Goal: Information Seeking & Learning: Check status

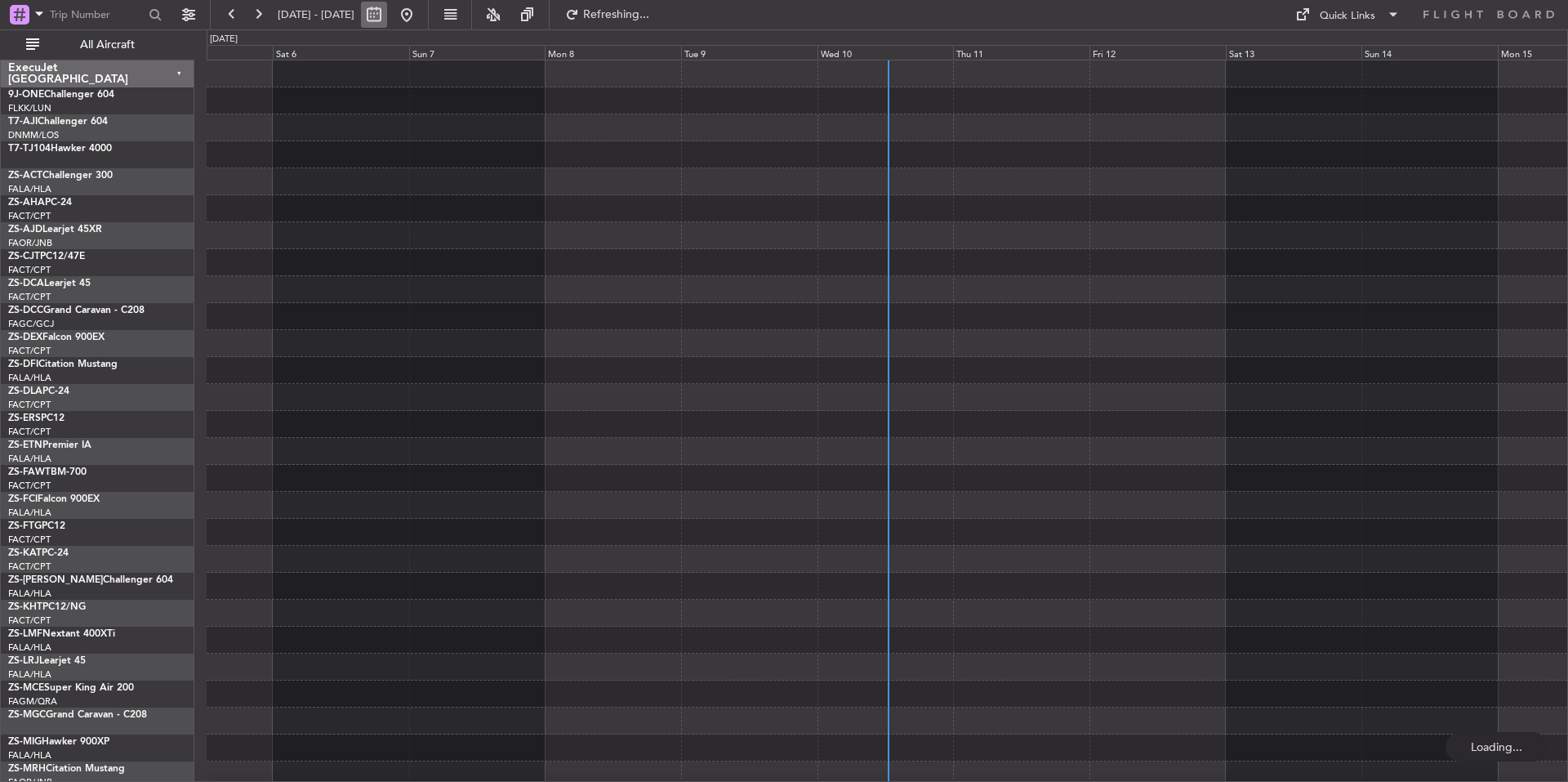
click at [387, 12] on button at bounding box center [374, 14] width 26 height 26
select select "9"
select select "2025"
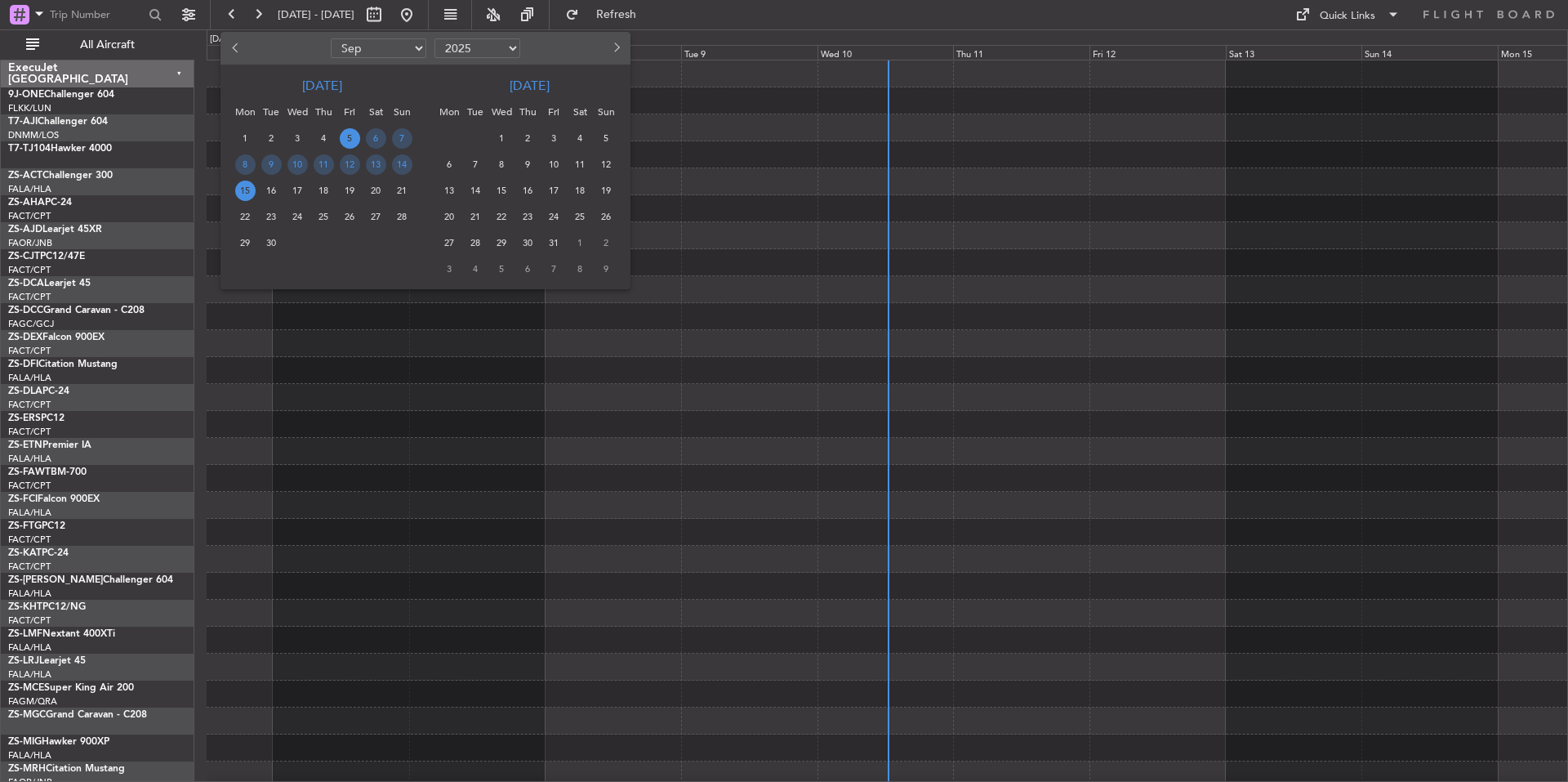
click at [237, 48] on span "Previous month" at bounding box center [237, 47] width 10 height 10
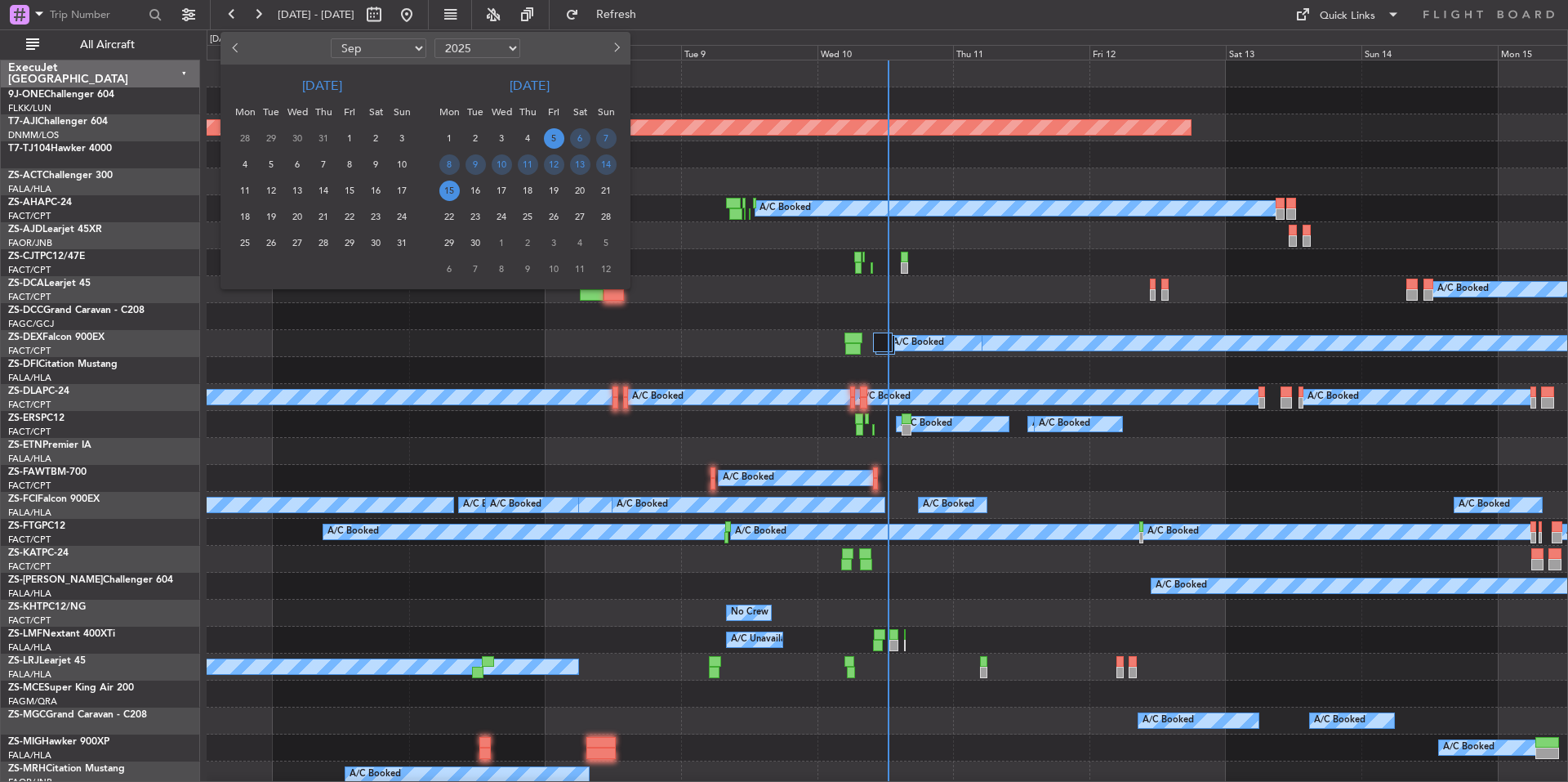
click at [237, 48] on span "Previous month" at bounding box center [237, 47] width 10 height 10
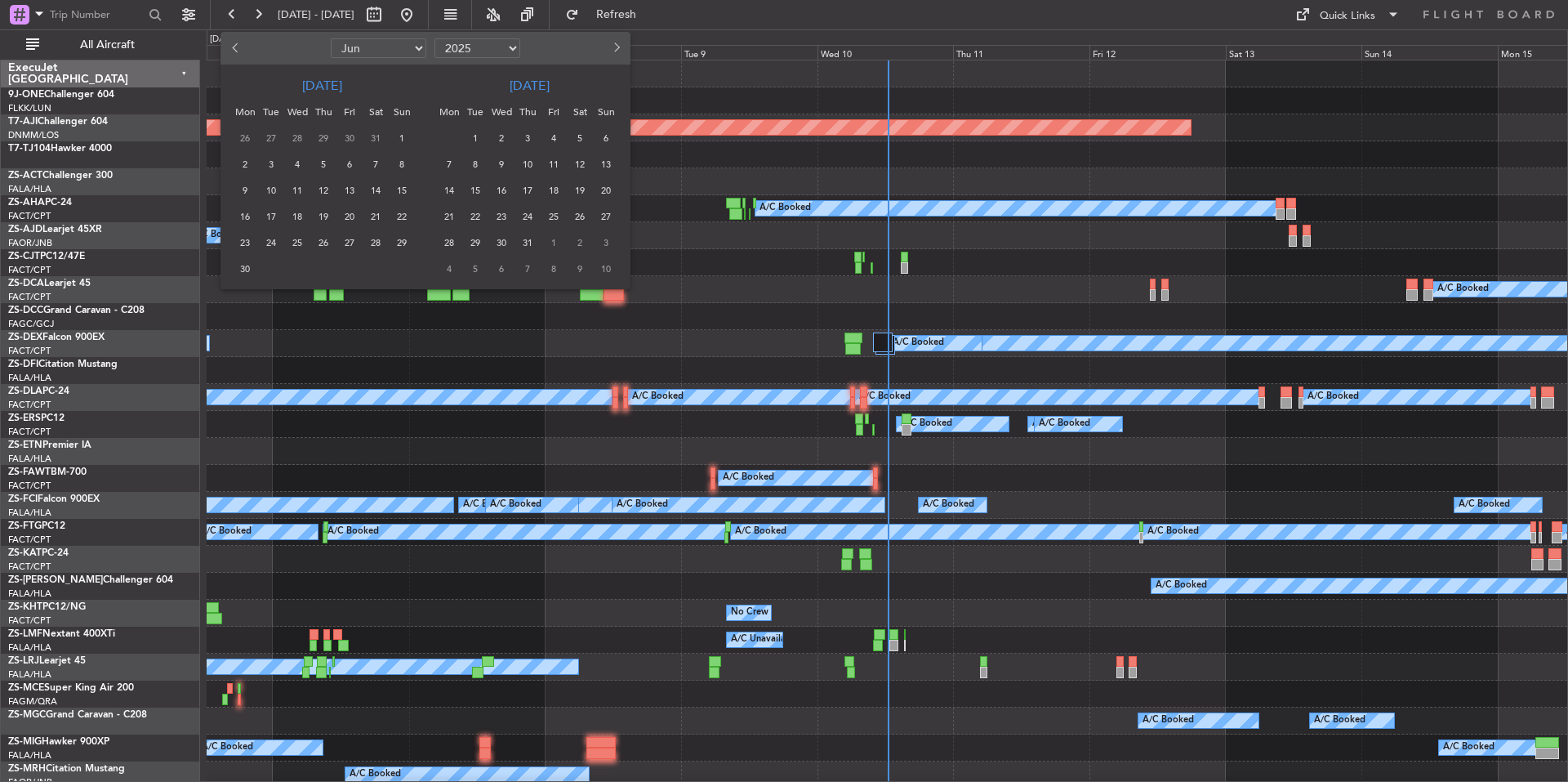
click at [609, 49] on button "Next month" at bounding box center [615, 48] width 18 height 26
select select "7"
click at [491, 244] on div "27" at bounding box center [501, 243] width 26 height 26
click at [500, 242] on span "27" at bounding box center [502, 243] width 20 height 20
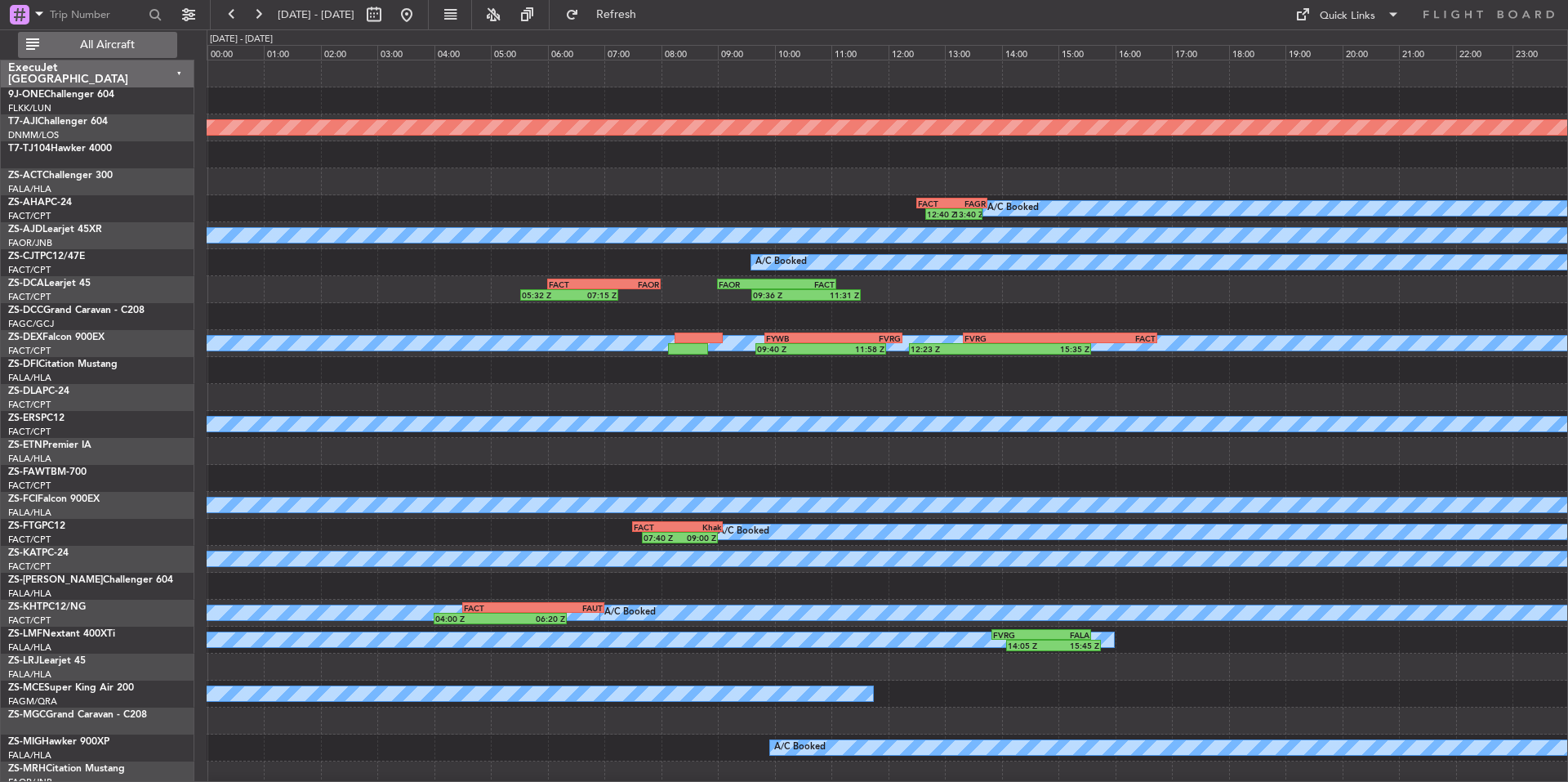
click at [141, 43] on span "All Aircraft" at bounding box center [107, 45] width 130 height 12
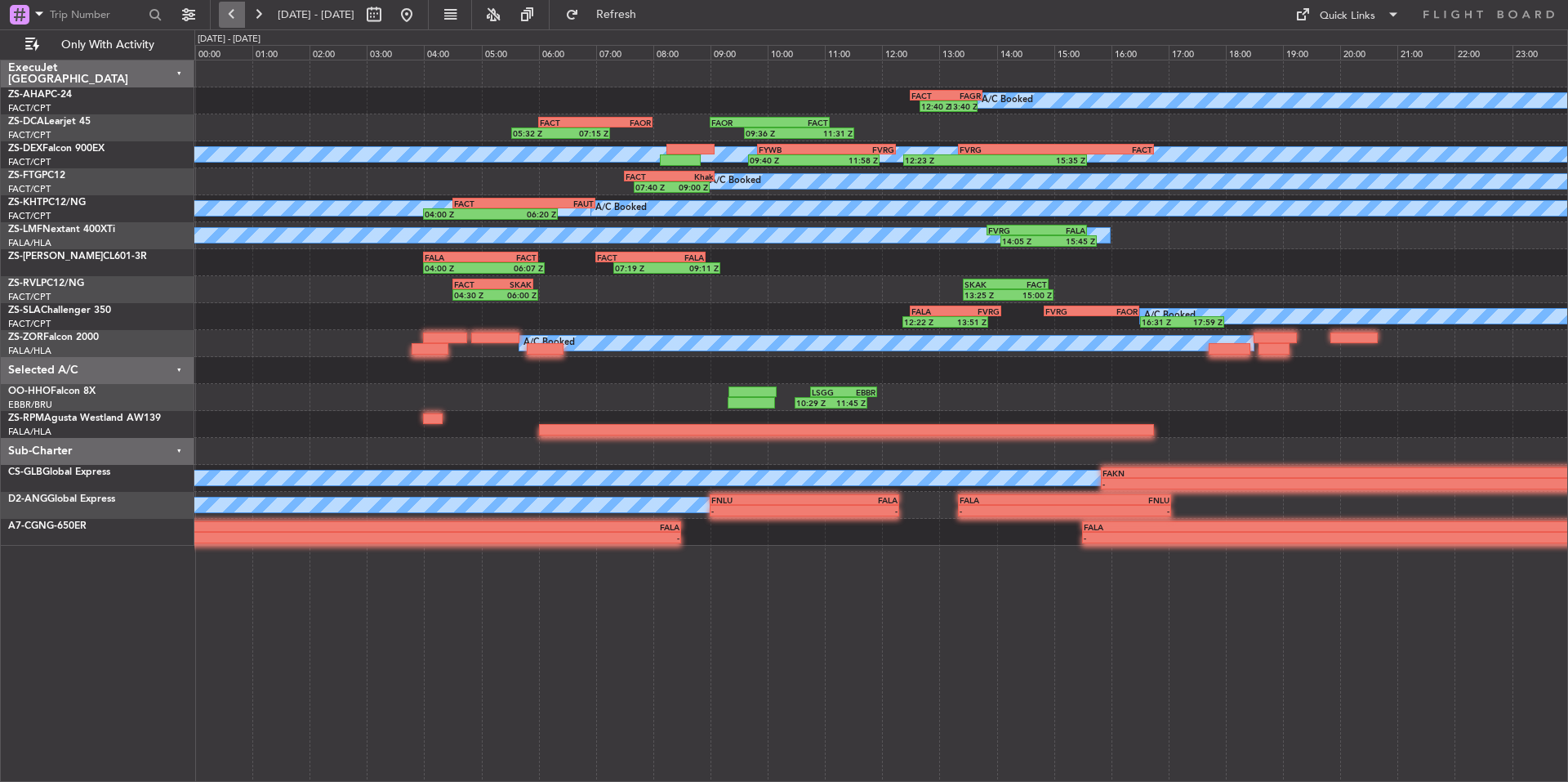
click at [237, 18] on button at bounding box center [232, 14] width 26 height 26
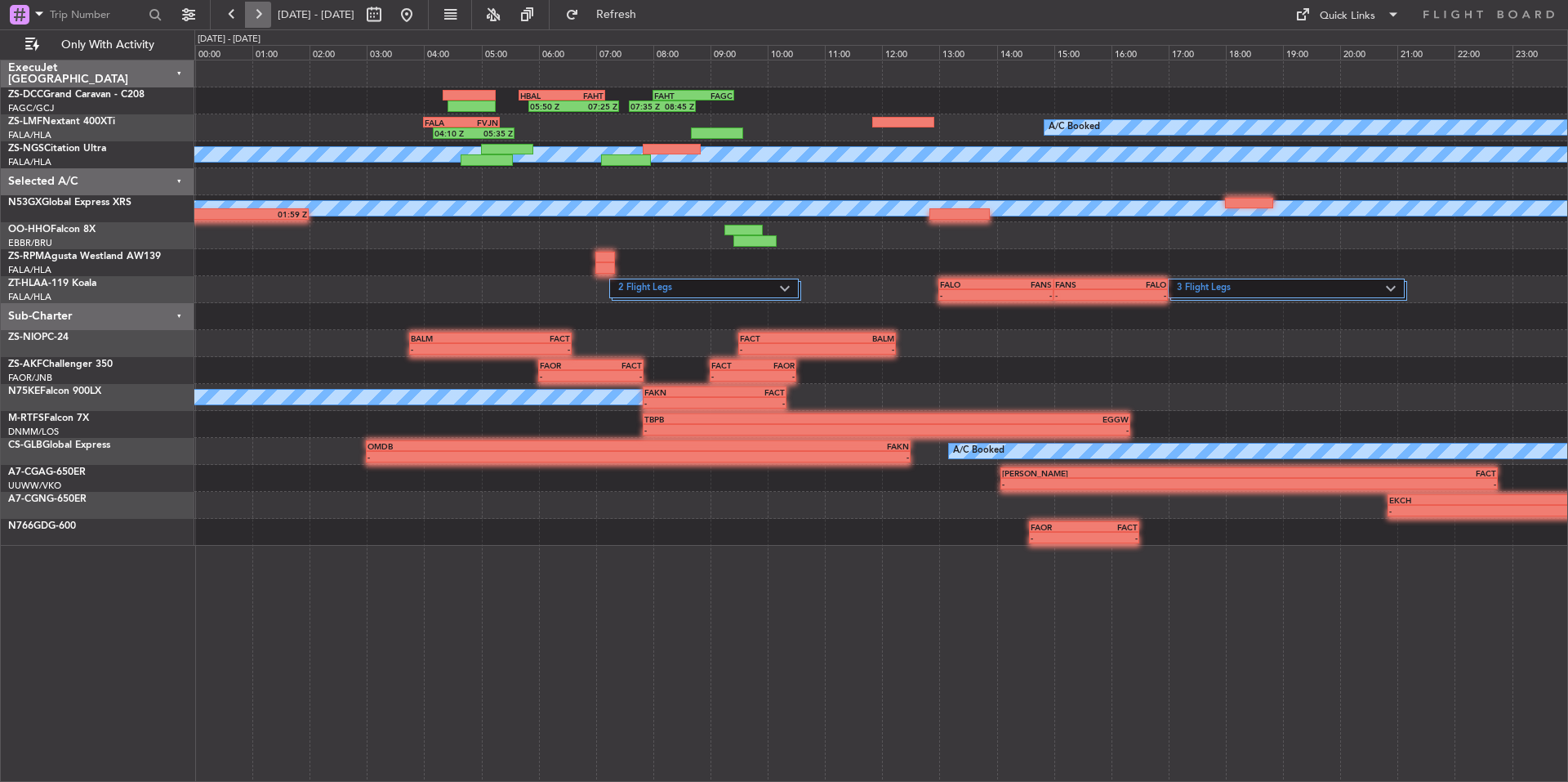
click at [262, 13] on button at bounding box center [258, 14] width 26 height 26
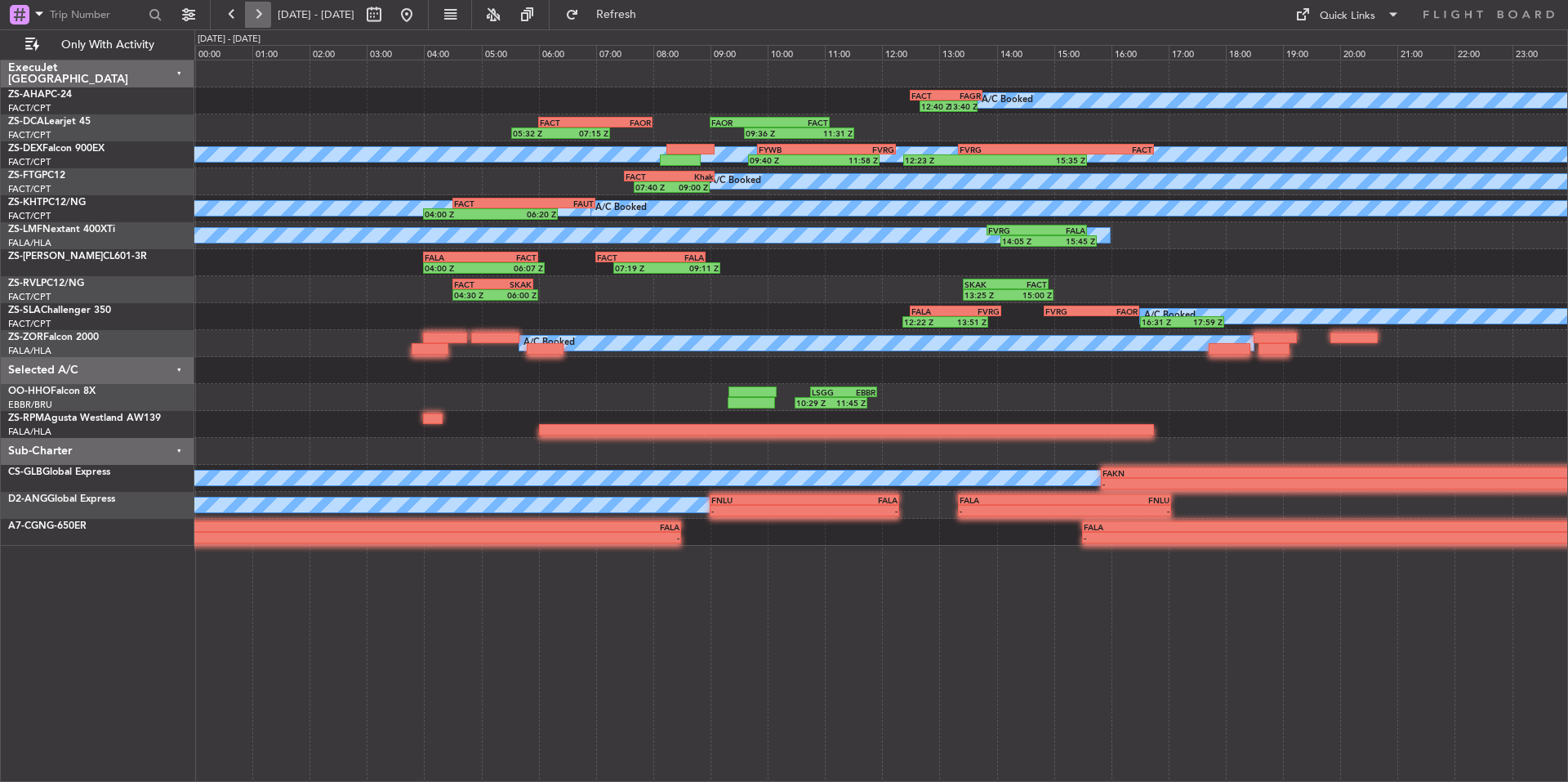
click at [262, 13] on button at bounding box center [258, 14] width 26 height 26
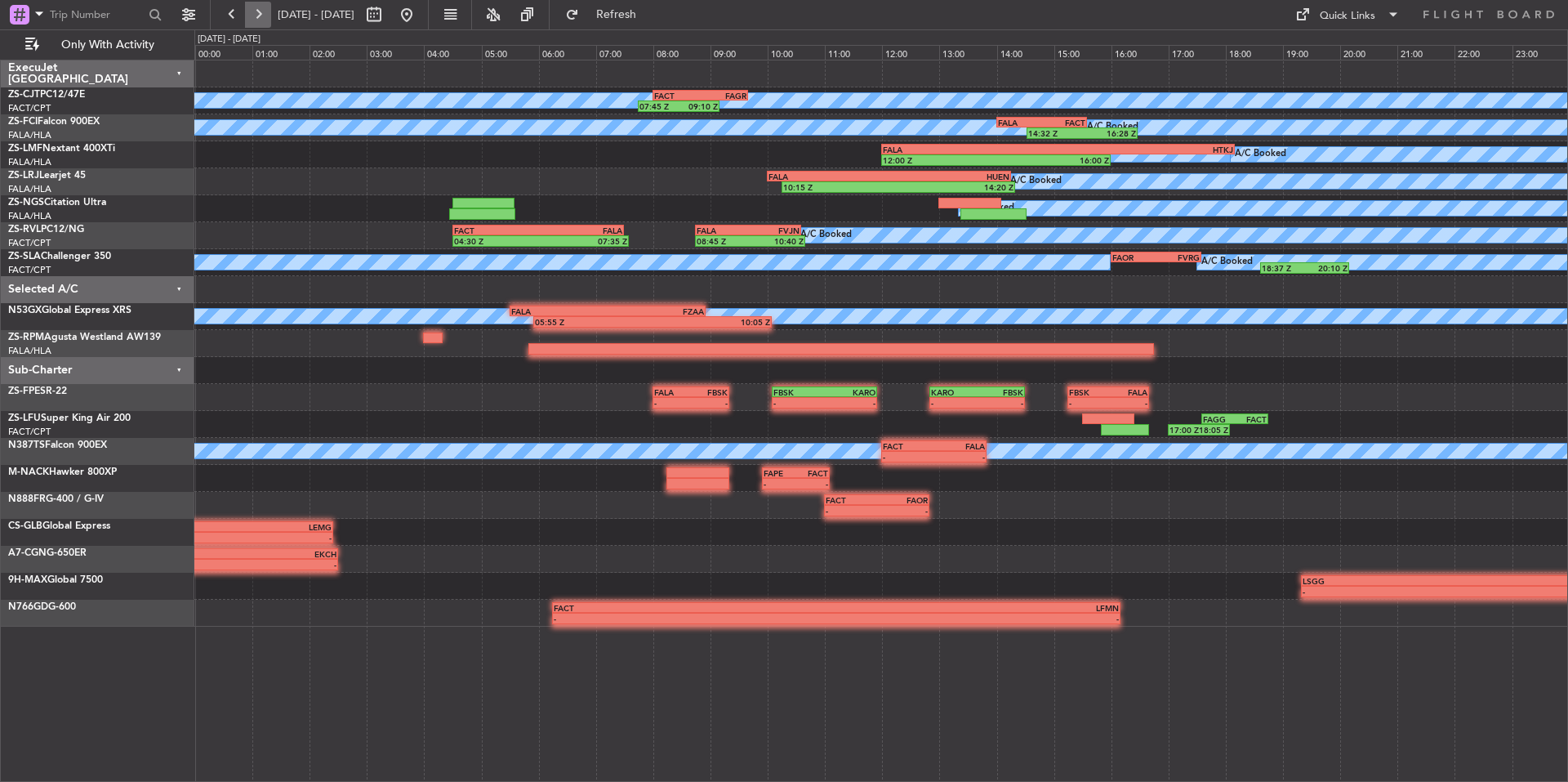
click at [262, 13] on button at bounding box center [258, 14] width 26 height 26
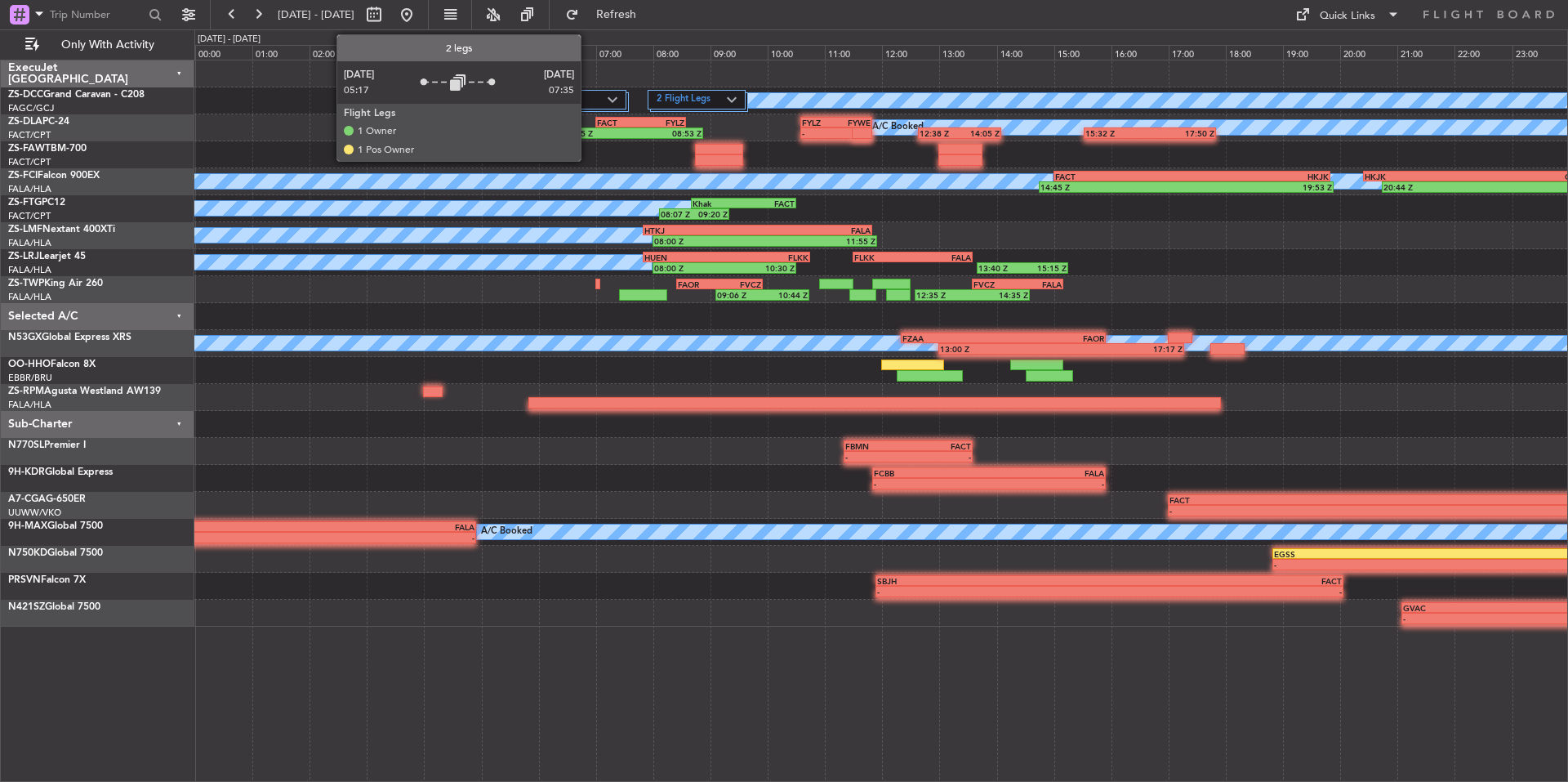
click at [588, 102] on label "2 Flight Legs" at bounding box center [556, 100] width 102 height 14
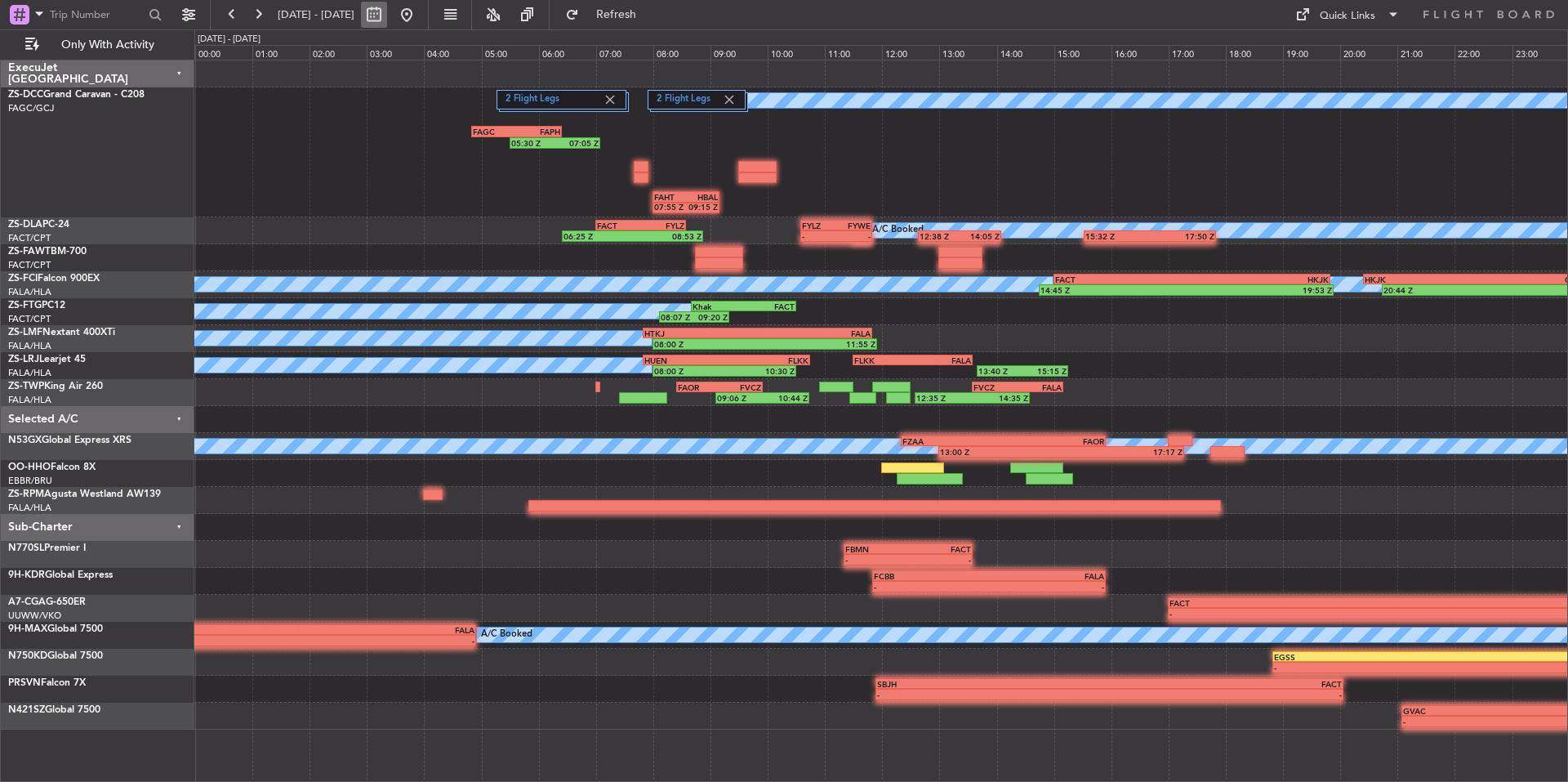
click at [387, 18] on button at bounding box center [374, 14] width 26 height 26
select select "8"
select select "2025"
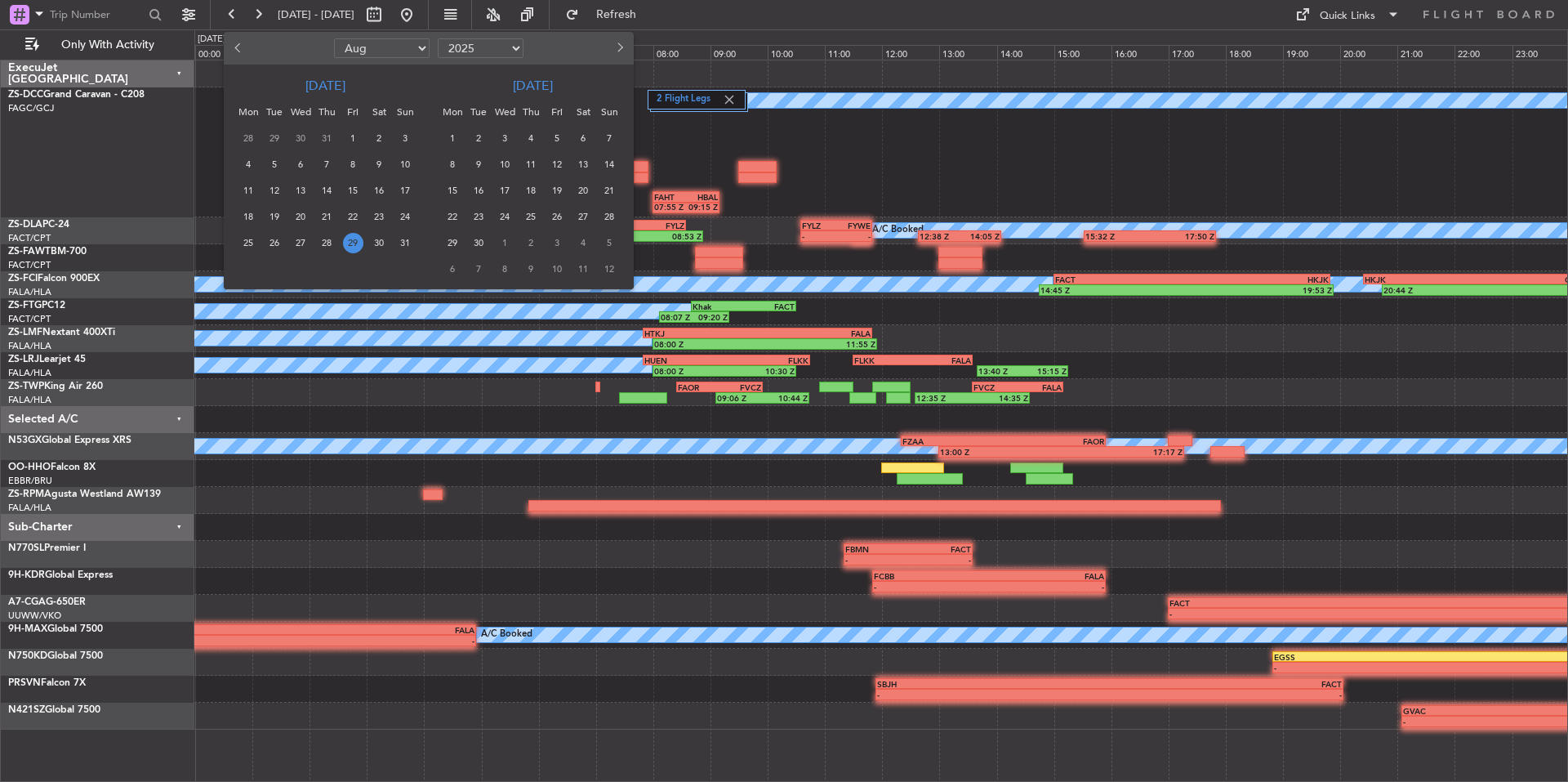
click at [240, 54] on button "Previous month" at bounding box center [238, 48] width 18 height 26
select select "4"
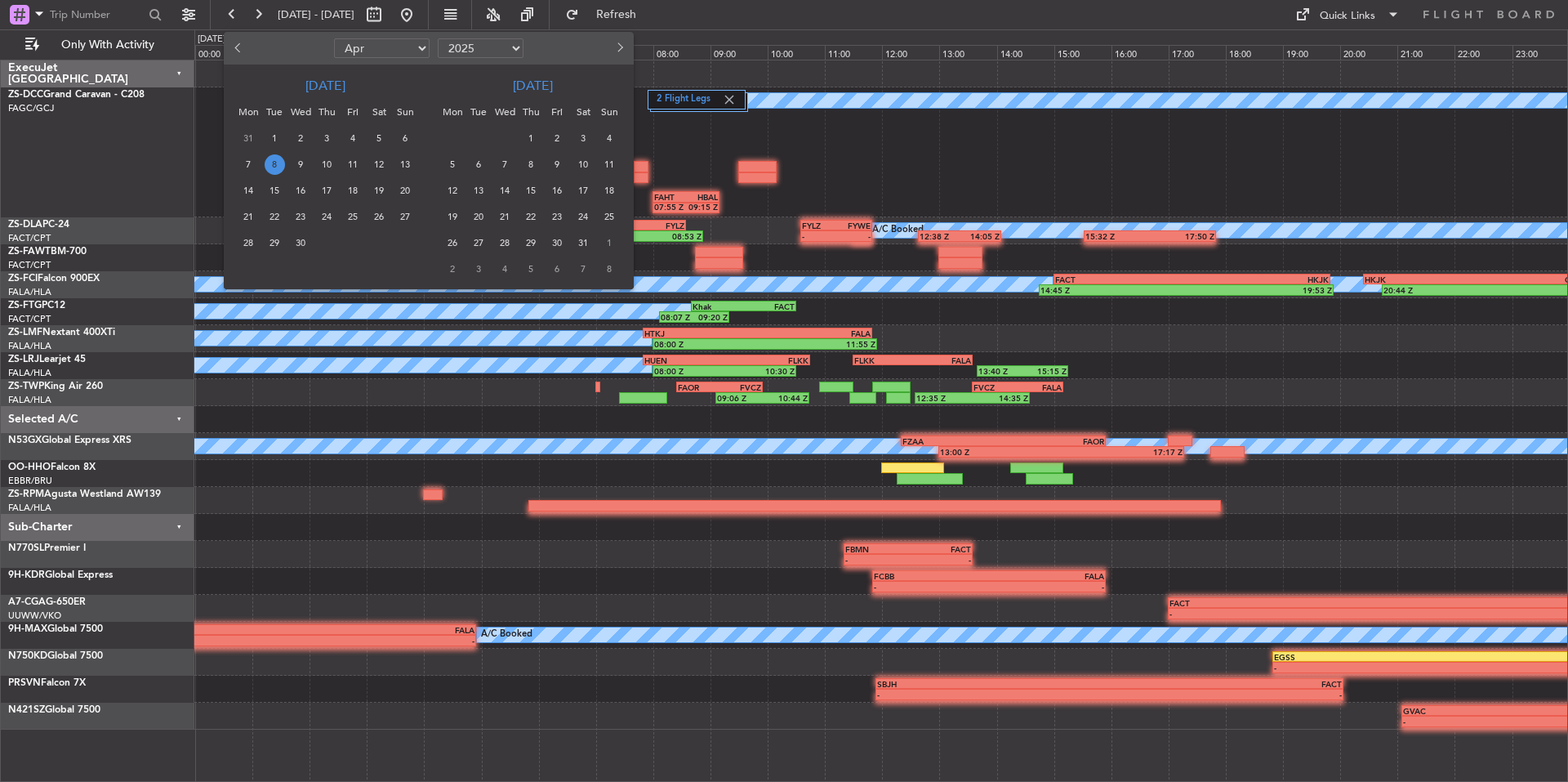
click at [270, 159] on span "8" at bounding box center [275, 165] width 20 height 20
click at [270, 159] on span "8" at bounding box center [275, 165] width 20 height 20
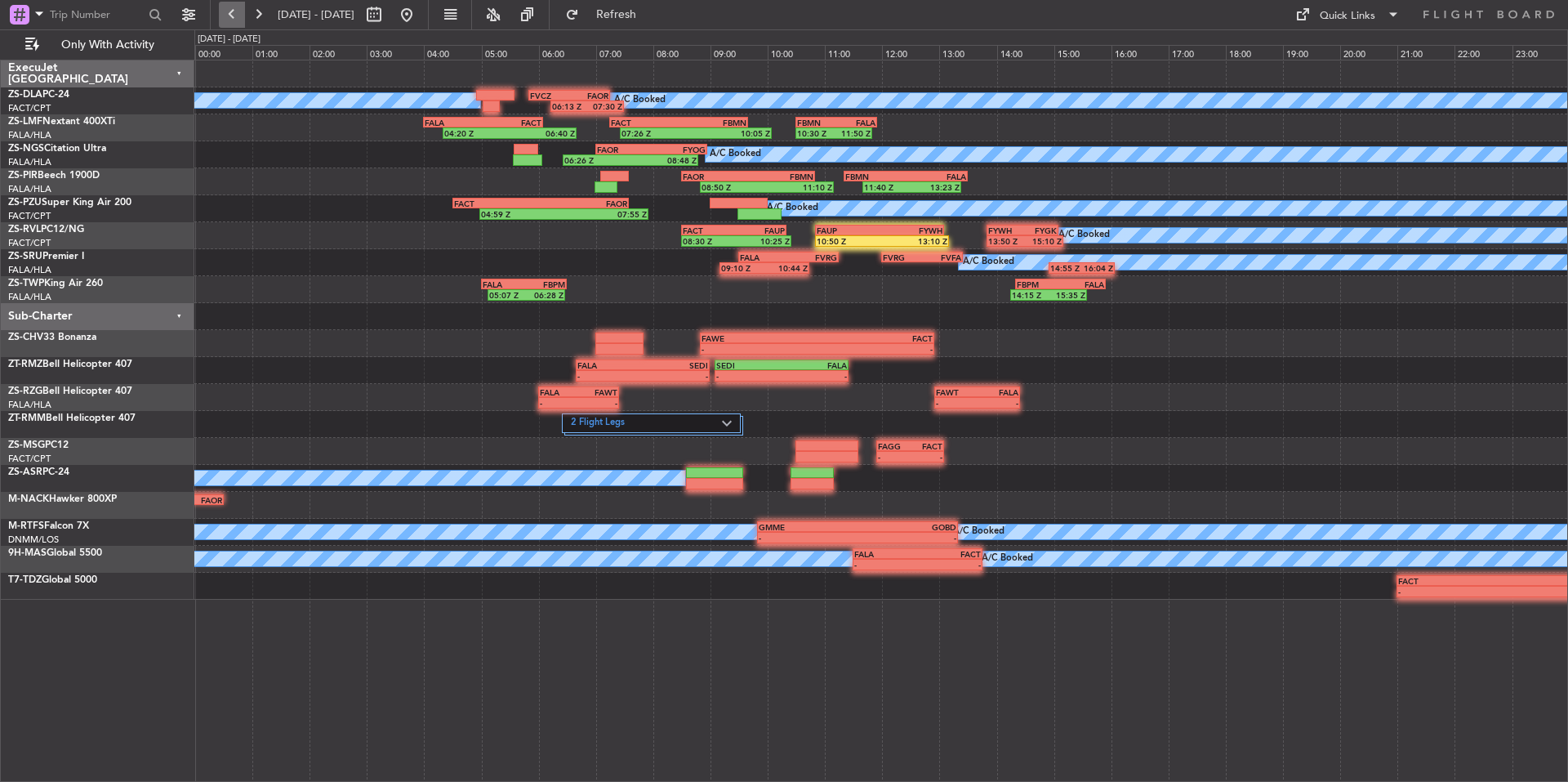
click at [230, 12] on button at bounding box center [232, 14] width 26 height 26
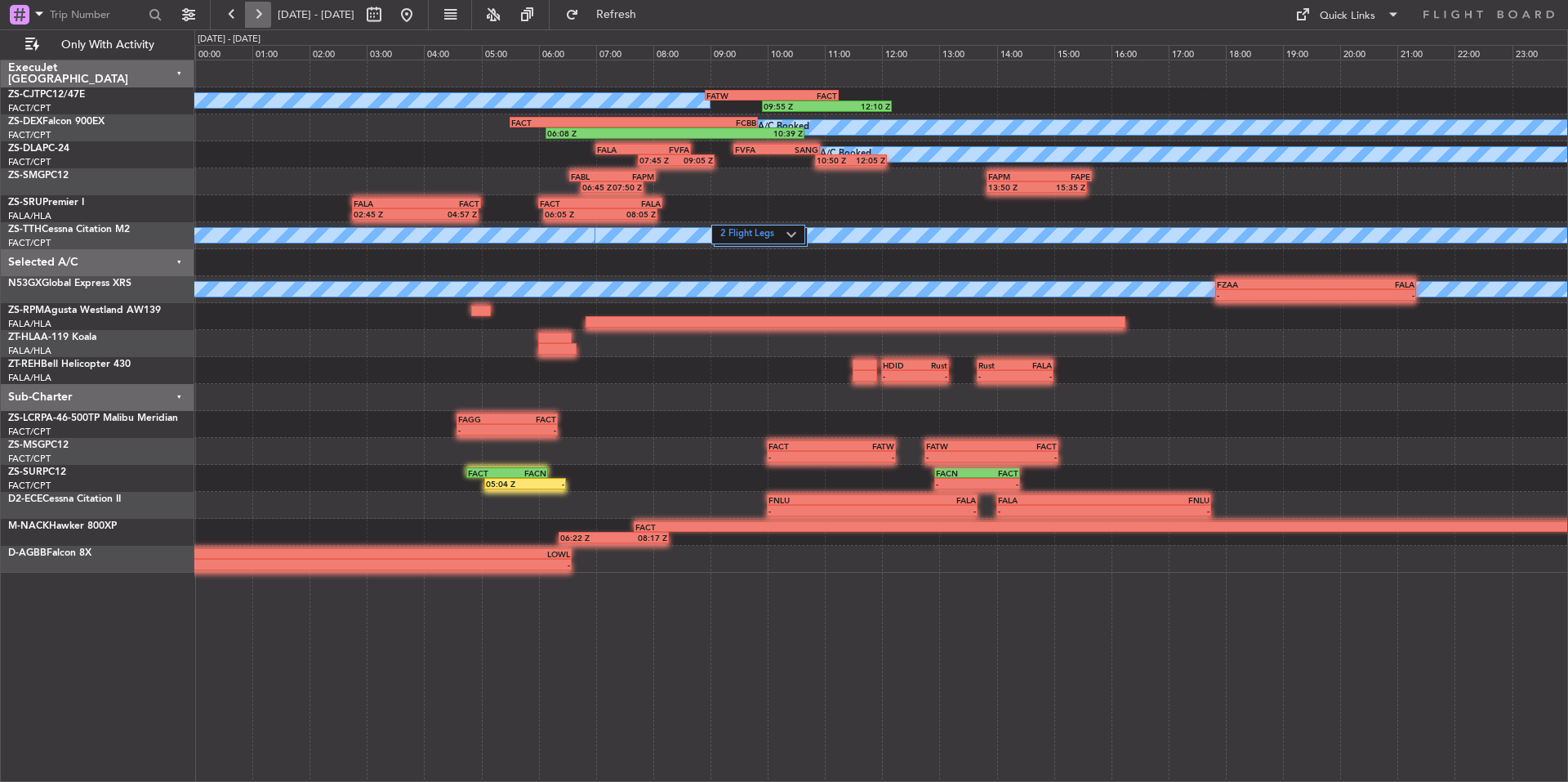
click at [262, 18] on button at bounding box center [258, 14] width 26 height 26
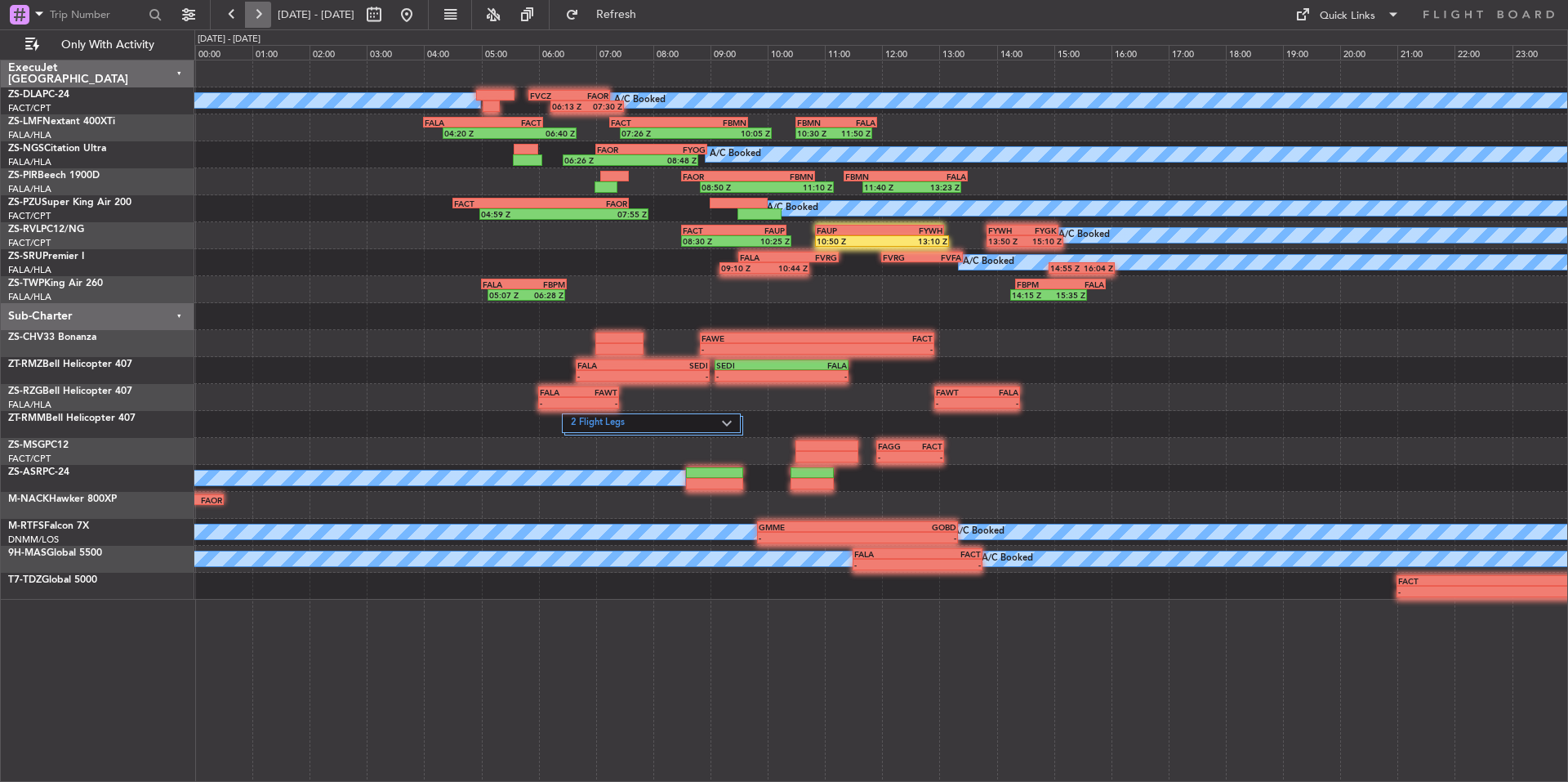
click at [262, 18] on button at bounding box center [258, 14] width 26 height 26
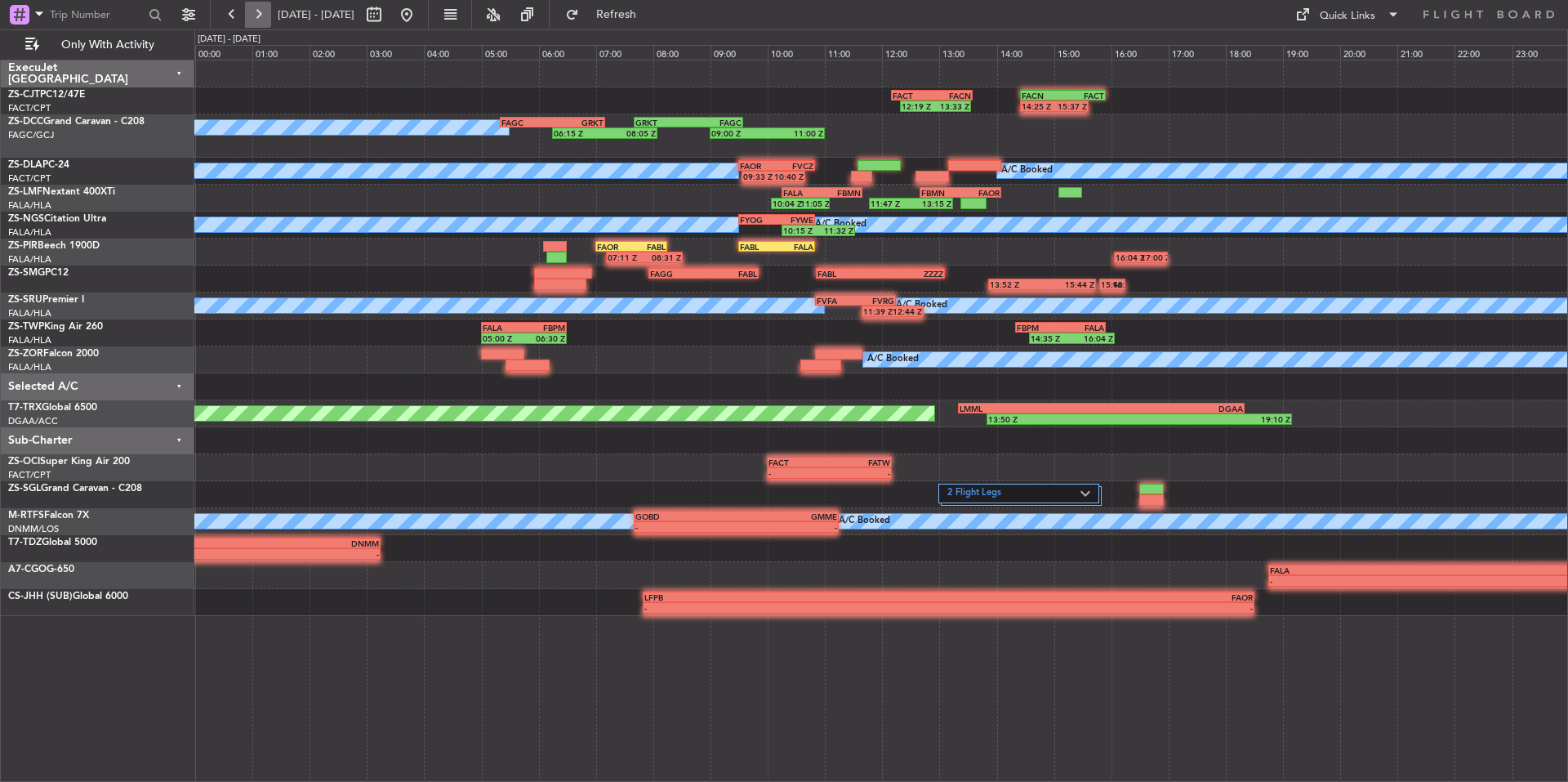
click at [265, 19] on button at bounding box center [258, 14] width 26 height 26
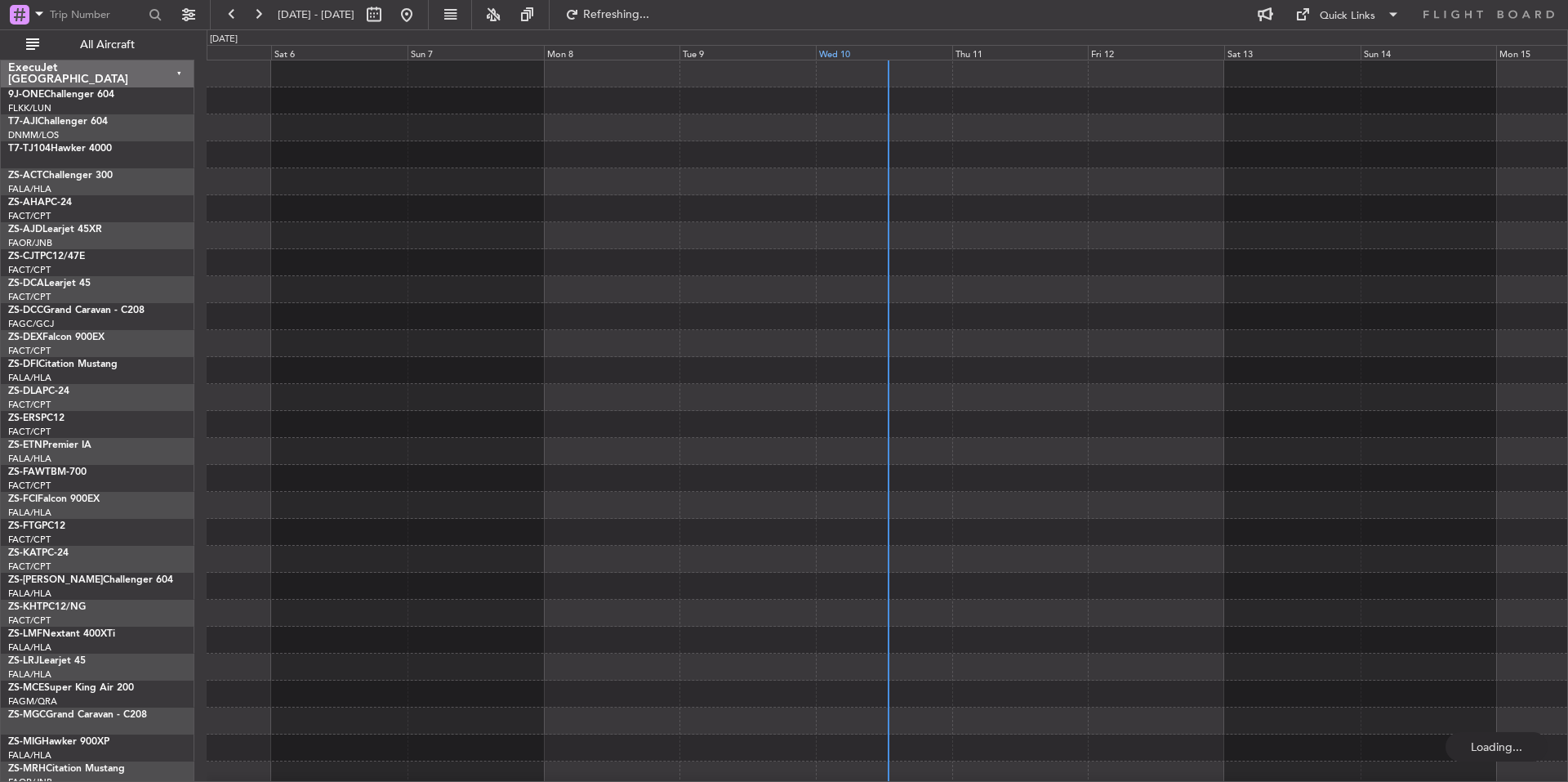
click at [849, 50] on div "Wed 10" at bounding box center [883, 52] width 136 height 14
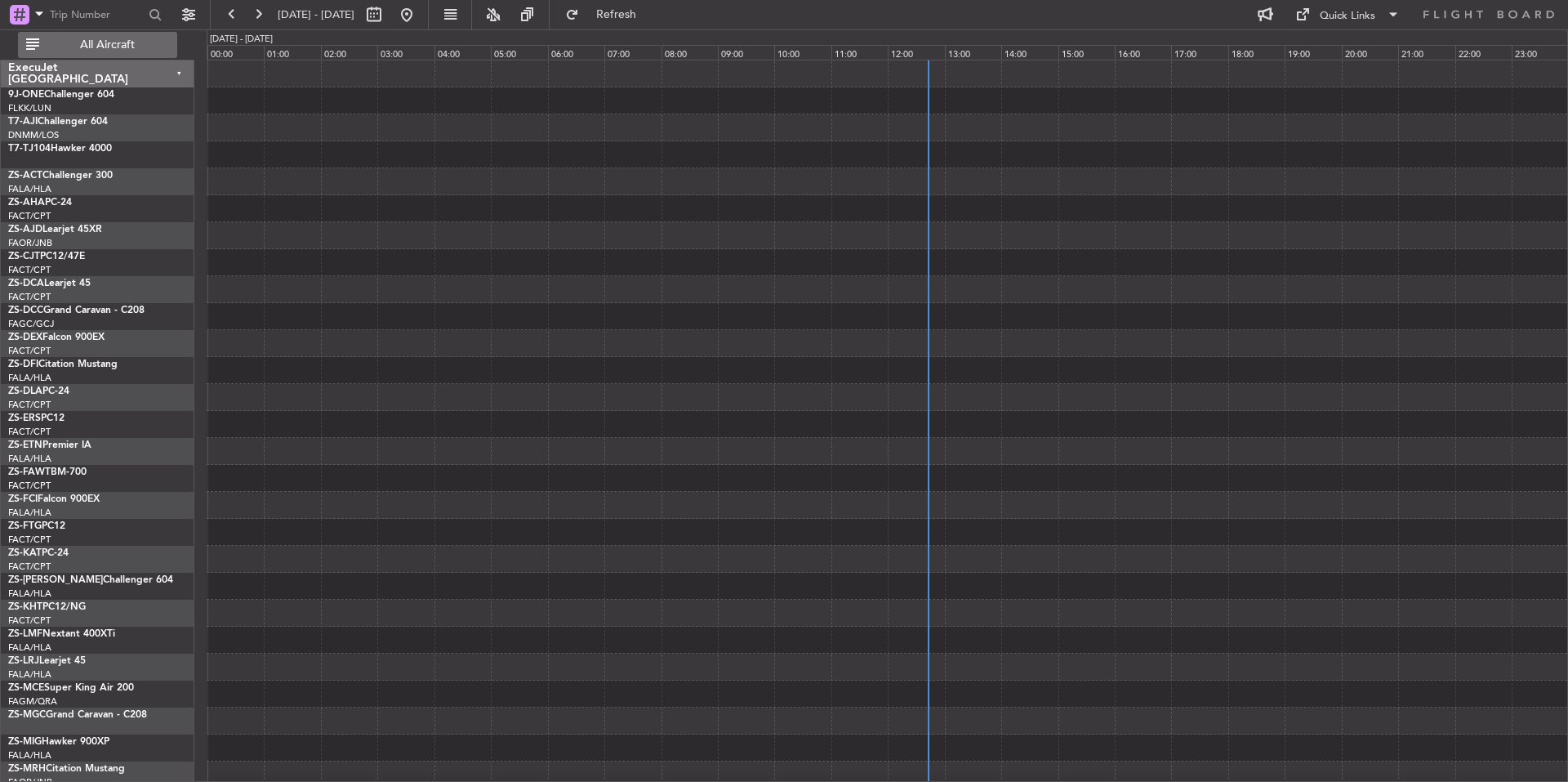
click at [130, 53] on button "All Aircraft" at bounding box center [97, 45] width 159 height 26
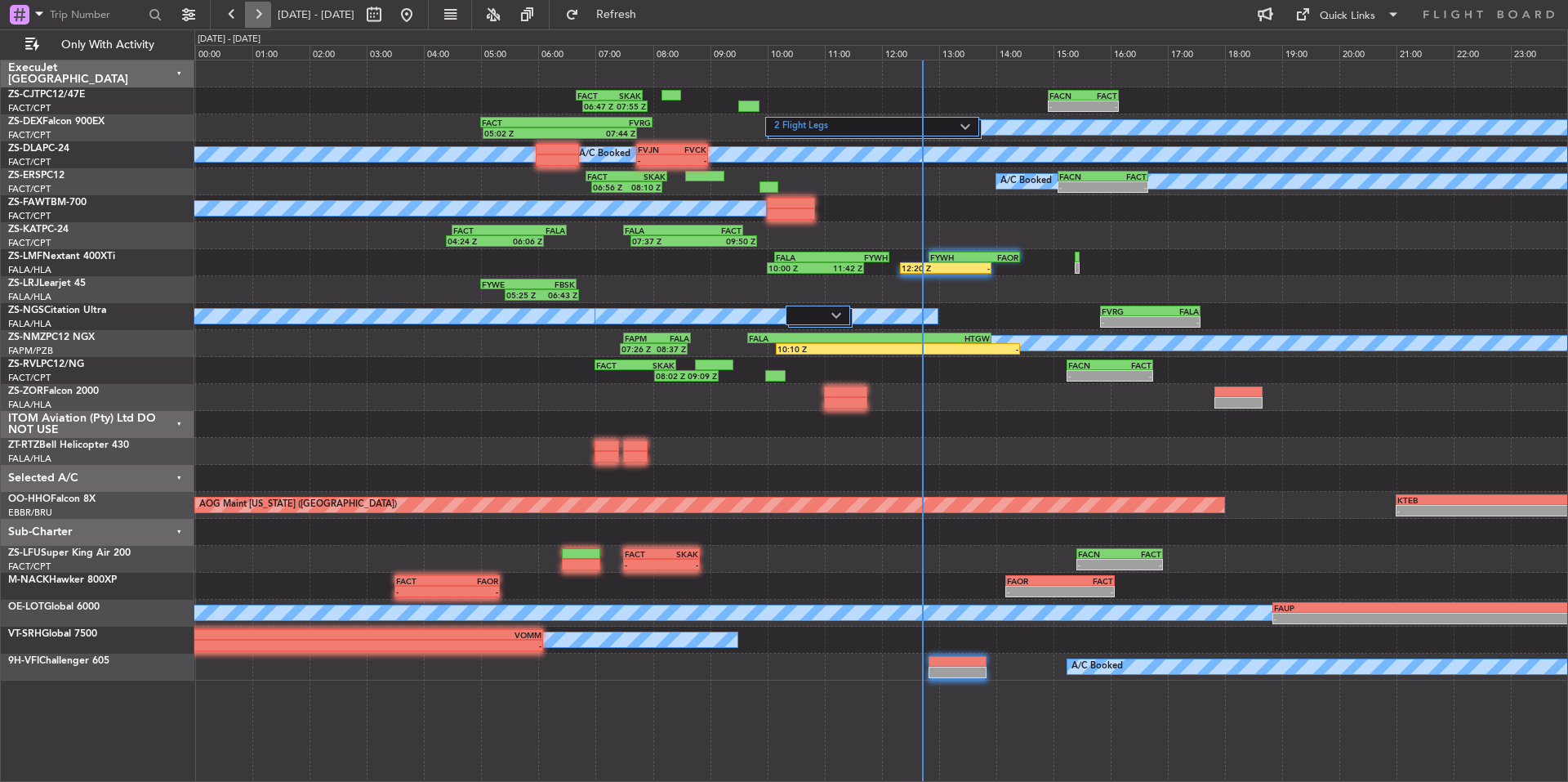
click at [270, 13] on button at bounding box center [258, 14] width 26 height 26
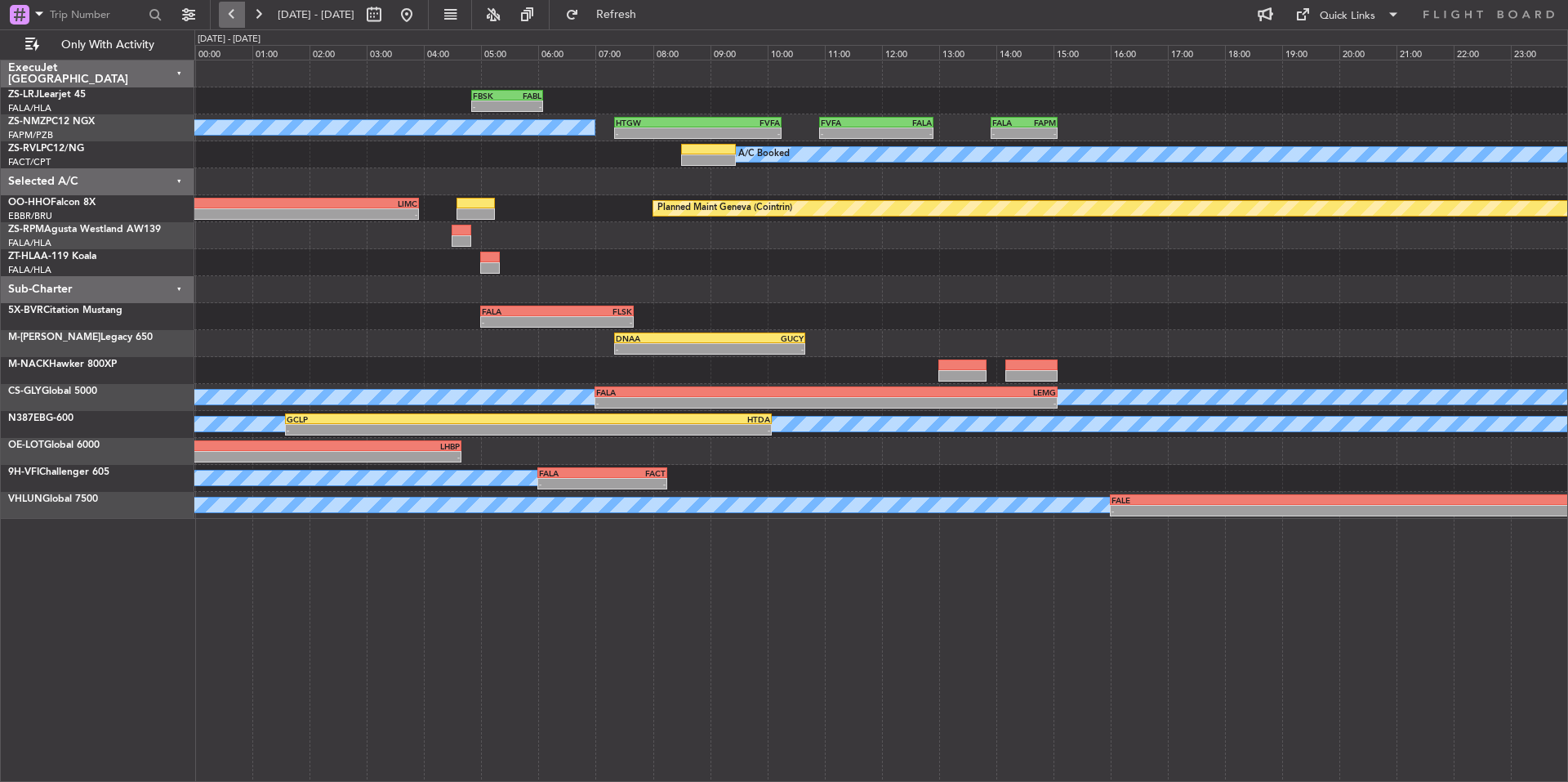
click at [221, 23] on button at bounding box center [232, 14] width 26 height 26
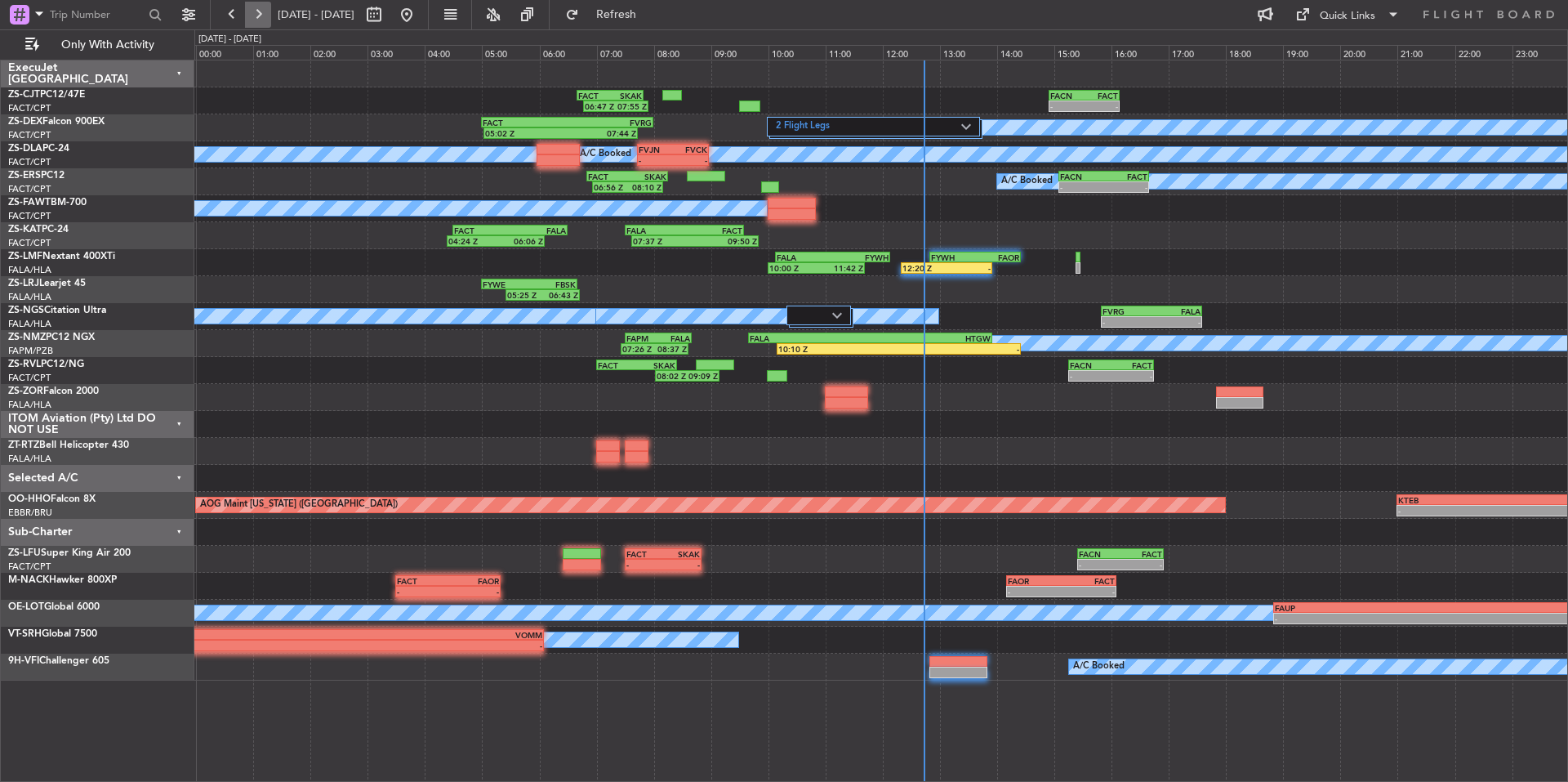
click at [266, 11] on button at bounding box center [258, 14] width 26 height 26
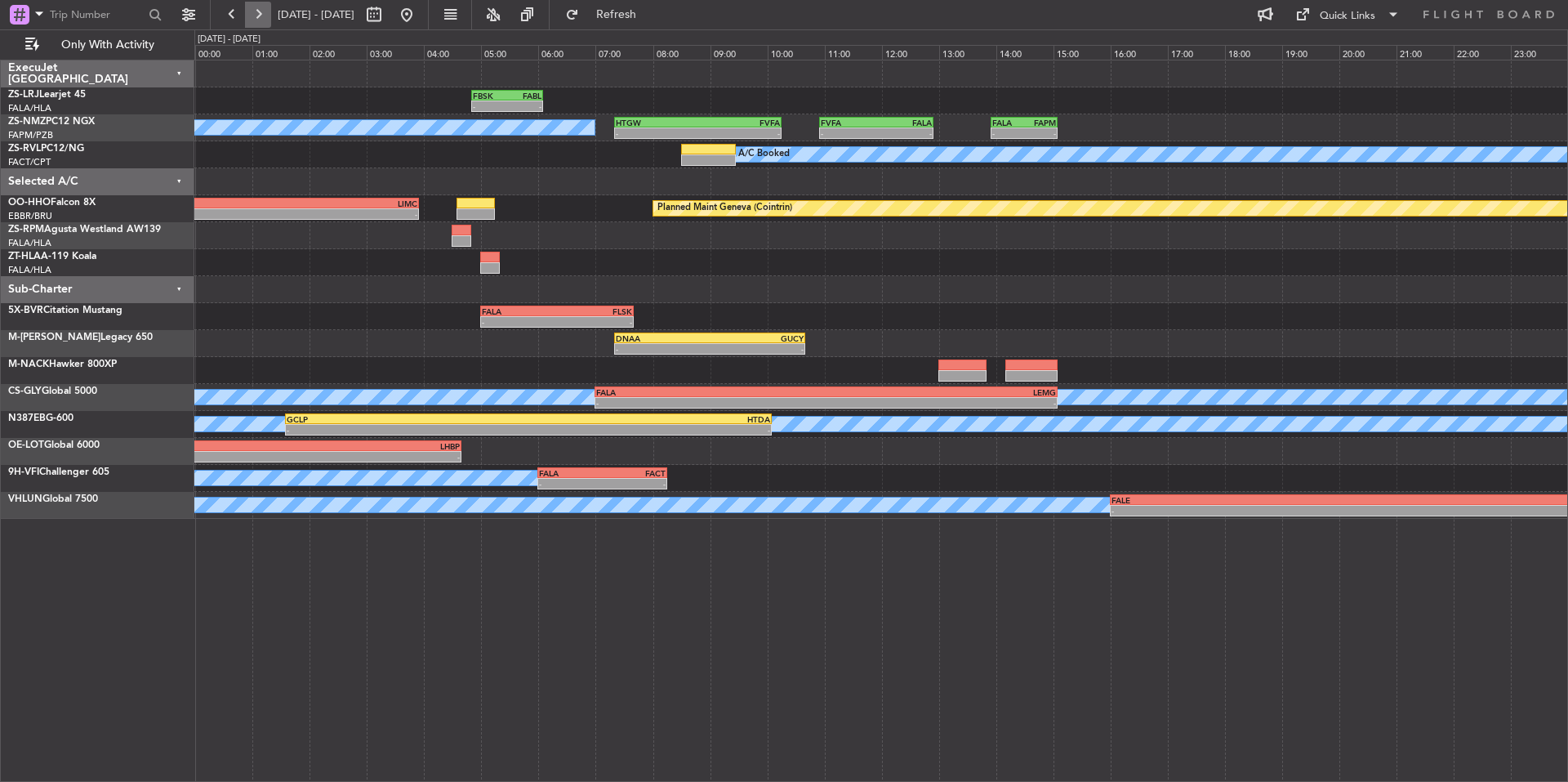
click at [266, 11] on button at bounding box center [258, 14] width 26 height 26
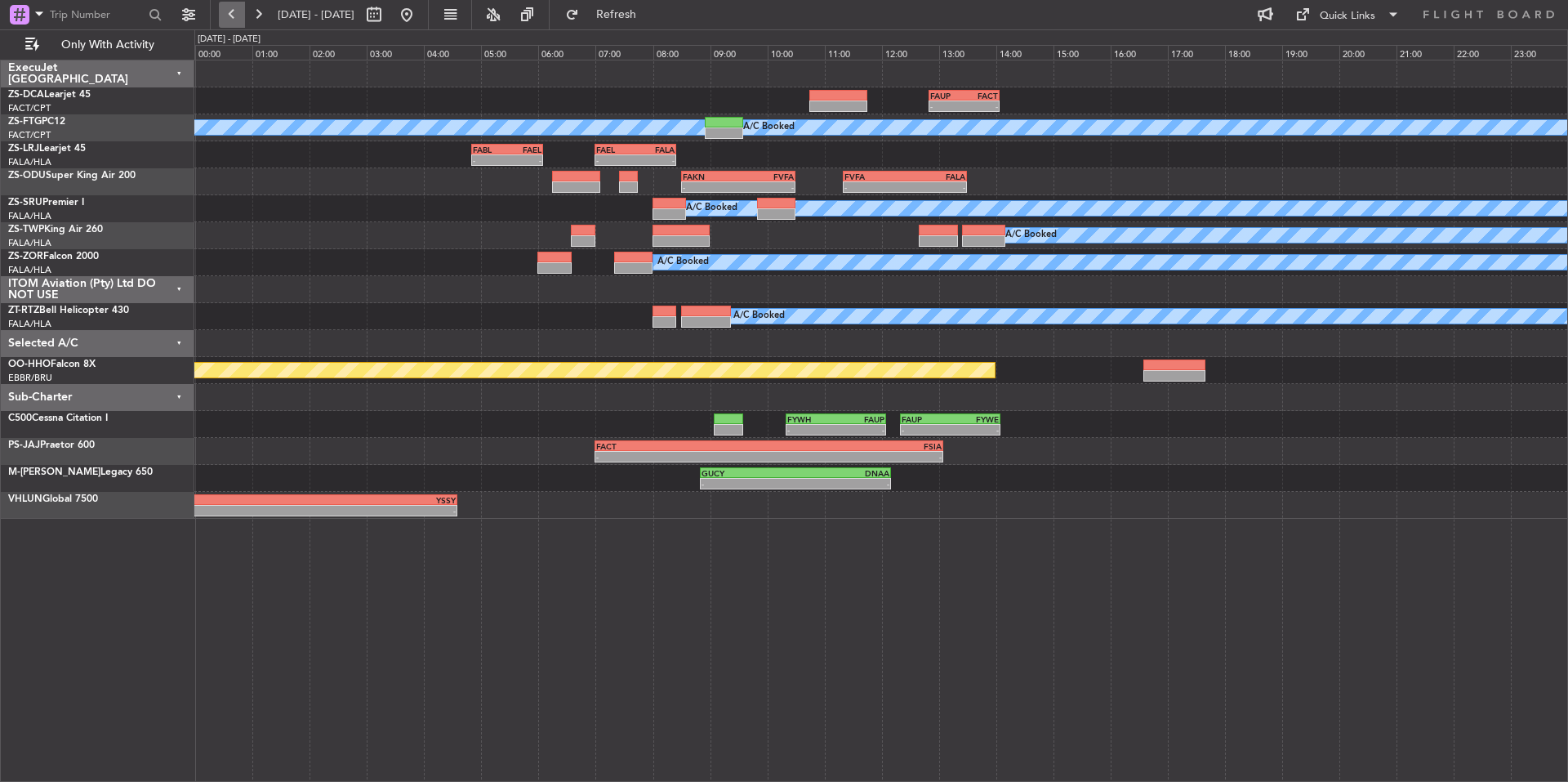
click at [228, 16] on button at bounding box center [232, 14] width 26 height 26
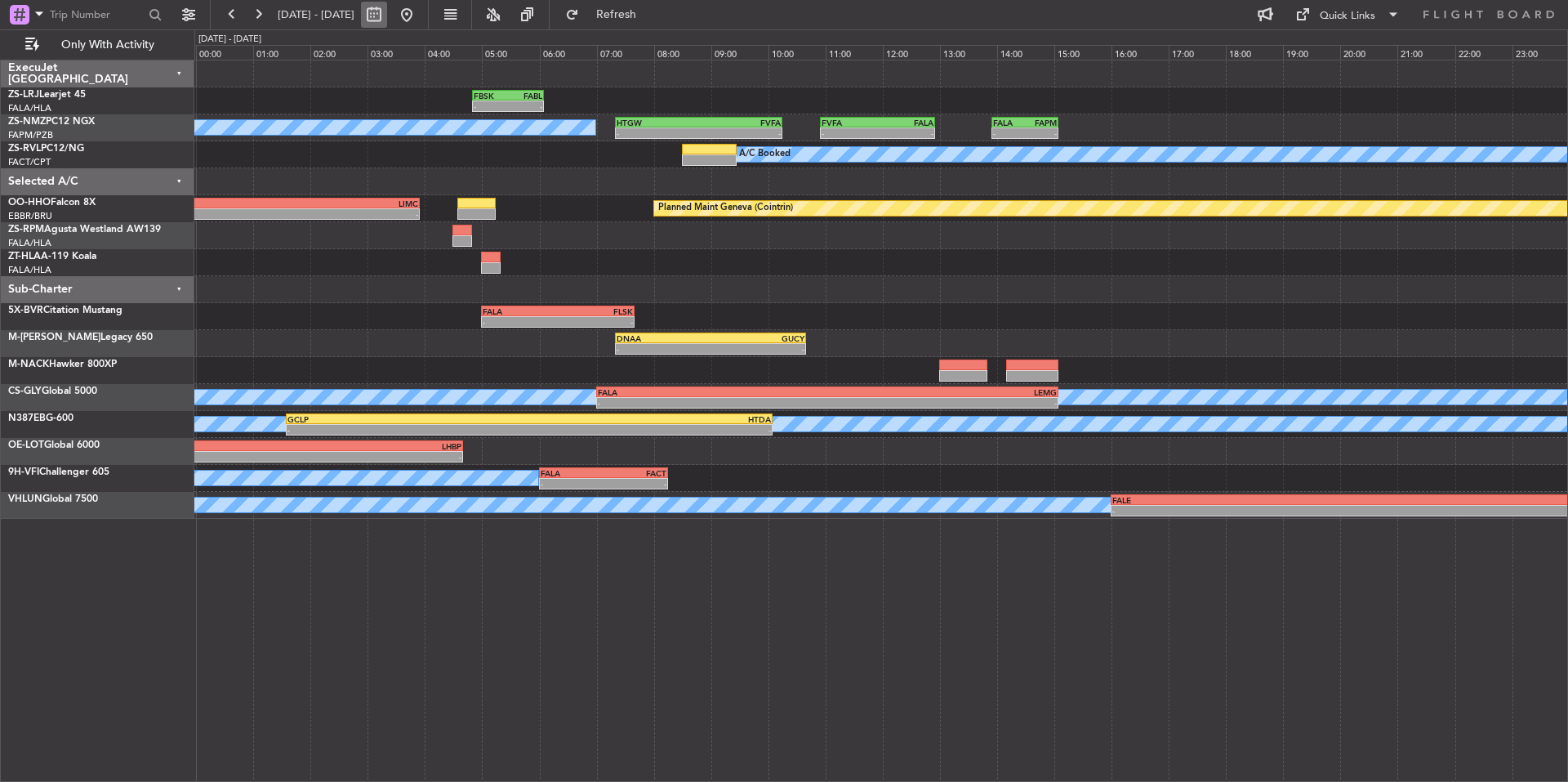
click at [387, 14] on button at bounding box center [374, 14] width 26 height 26
select select "9"
select select "2025"
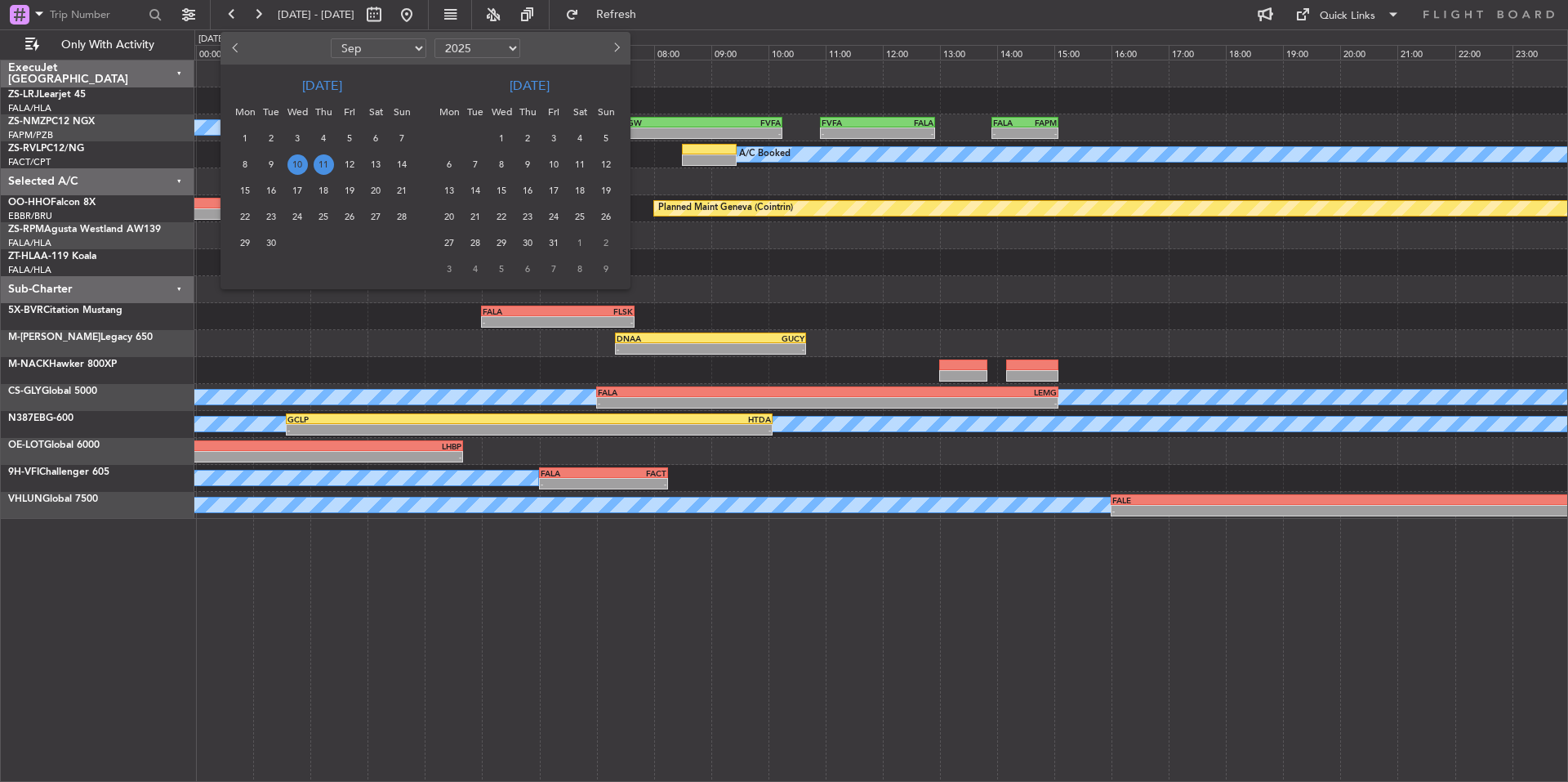
click at [550, 137] on span "3" at bounding box center [555, 139] width 20 height 20
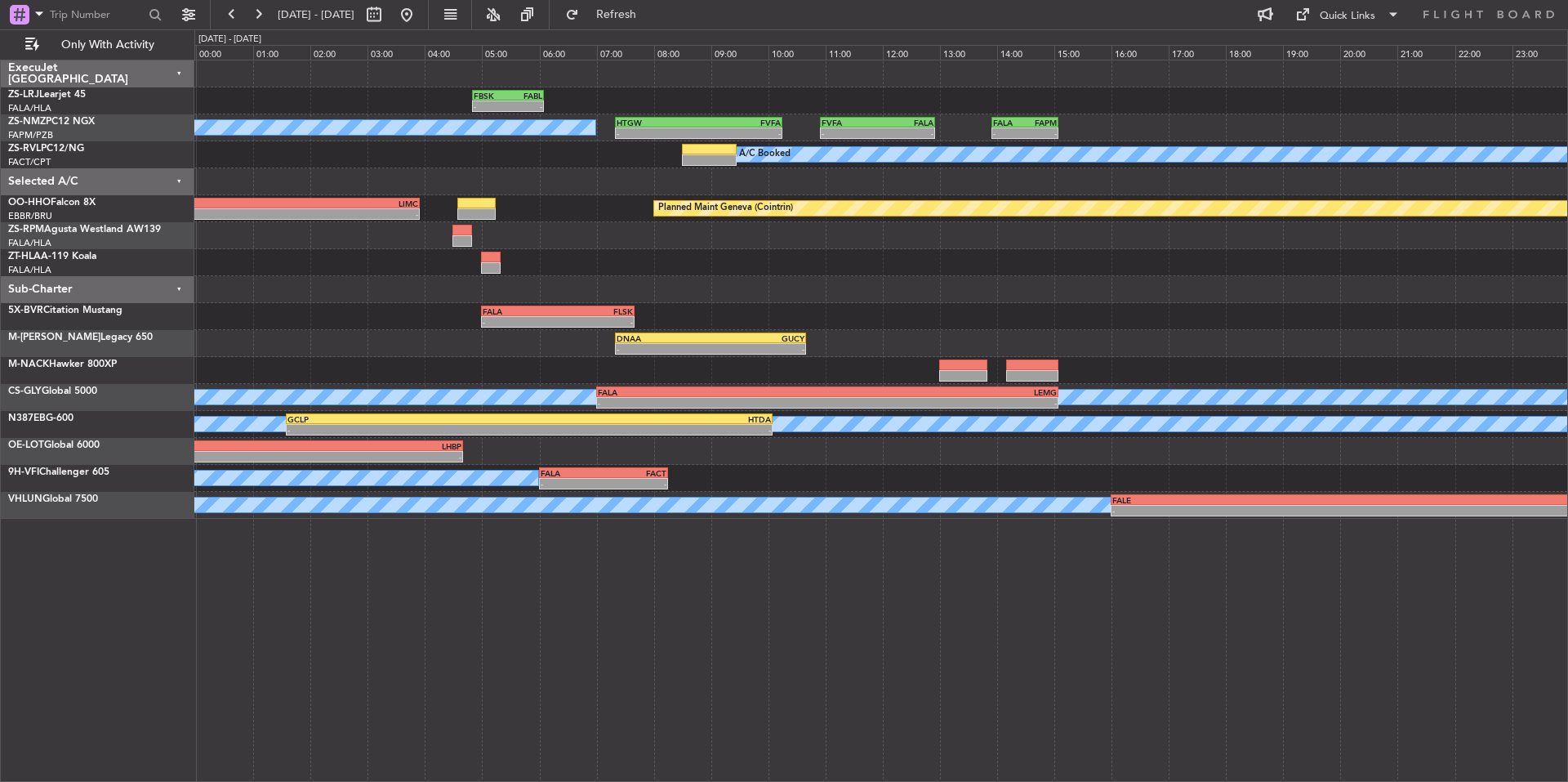
select select "10"
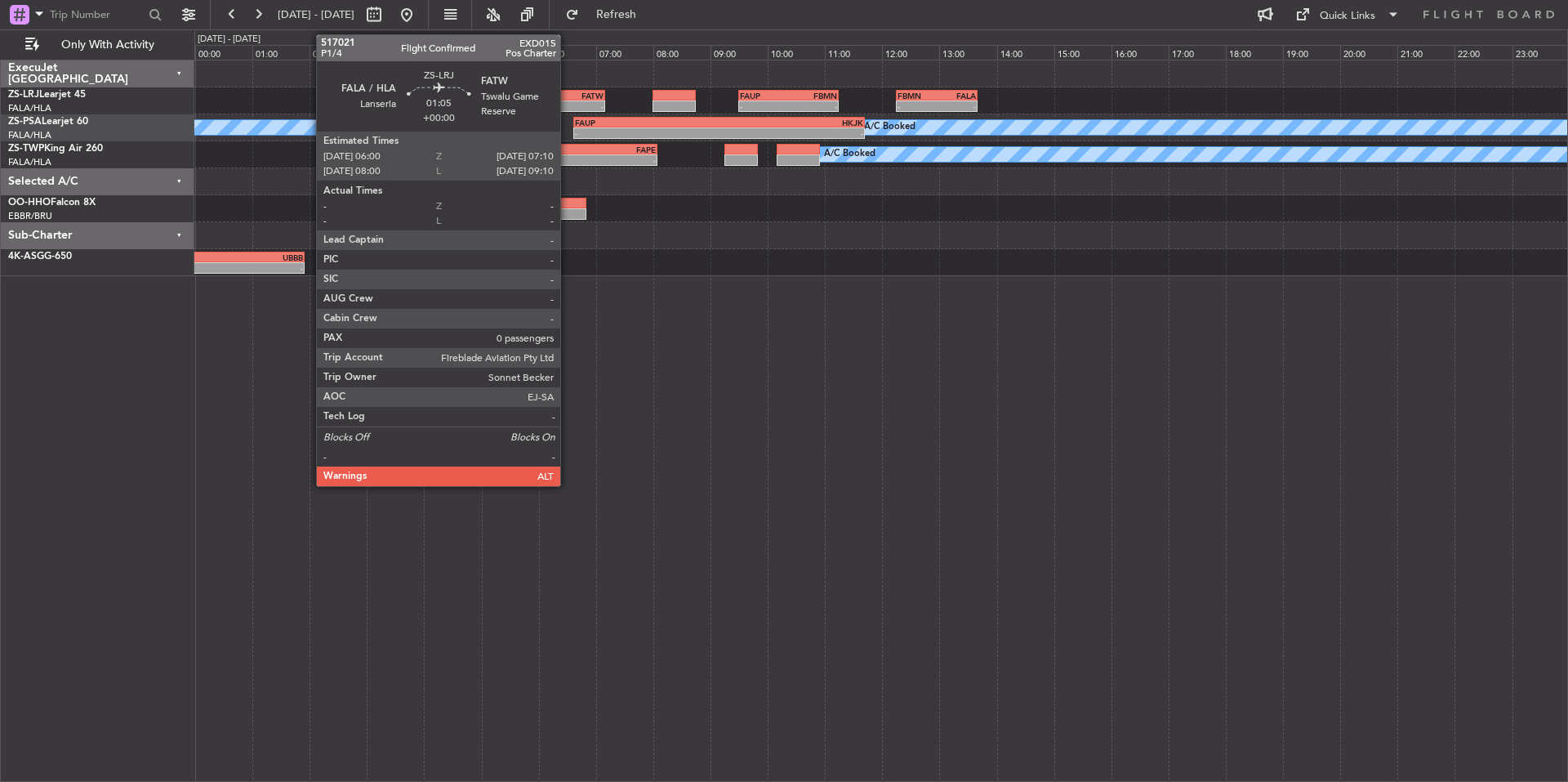
click at [568, 98] on div "FALA" at bounding box center [556, 96] width 32 height 10
